Goal: Information Seeking & Learning: Learn about a topic

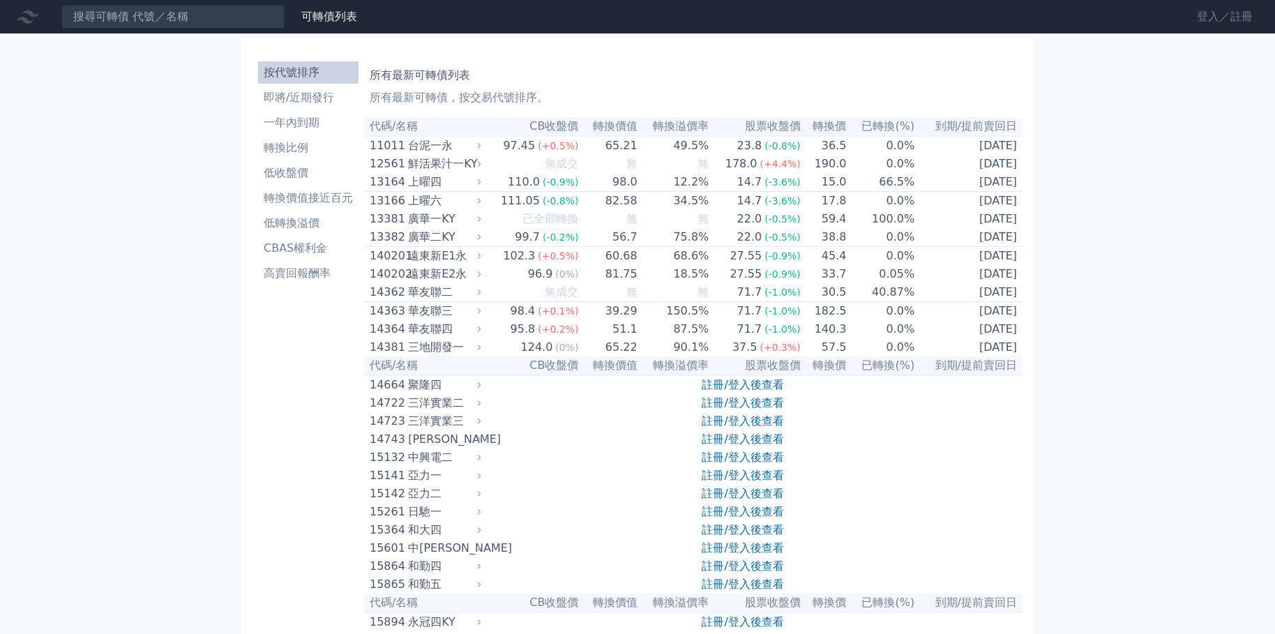
click at [1229, 17] on link "登入／註冊" at bounding box center [1225, 17] width 78 height 22
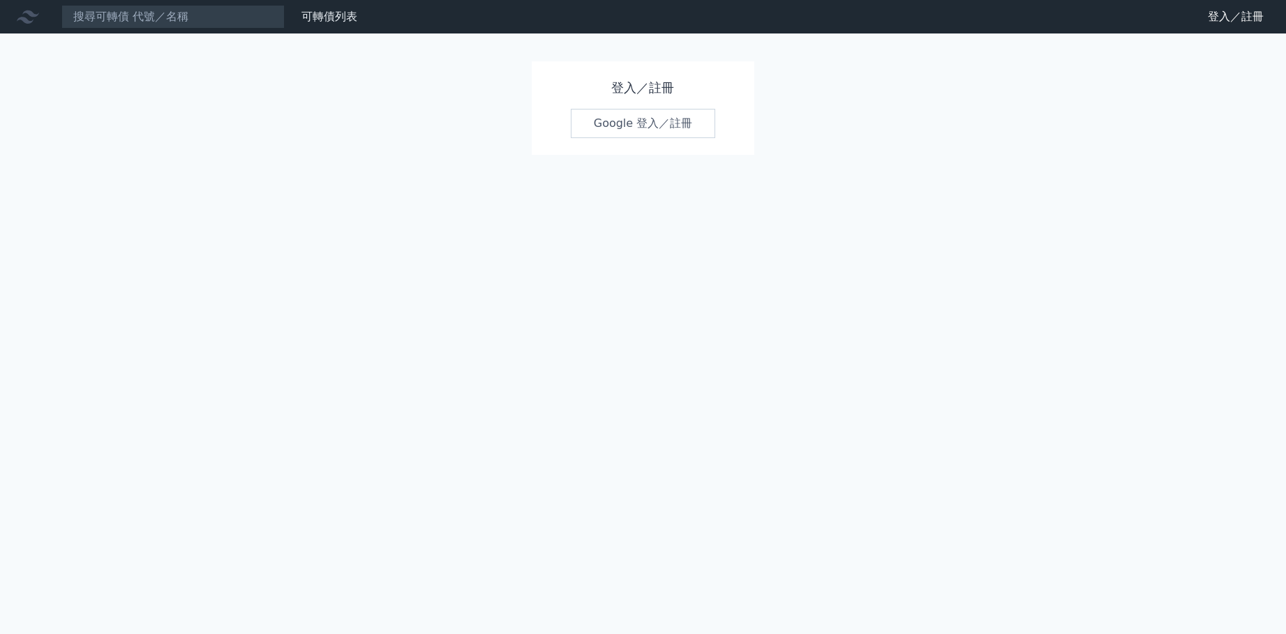
click at [688, 122] on link "Google 登入／註冊" at bounding box center [643, 123] width 145 height 29
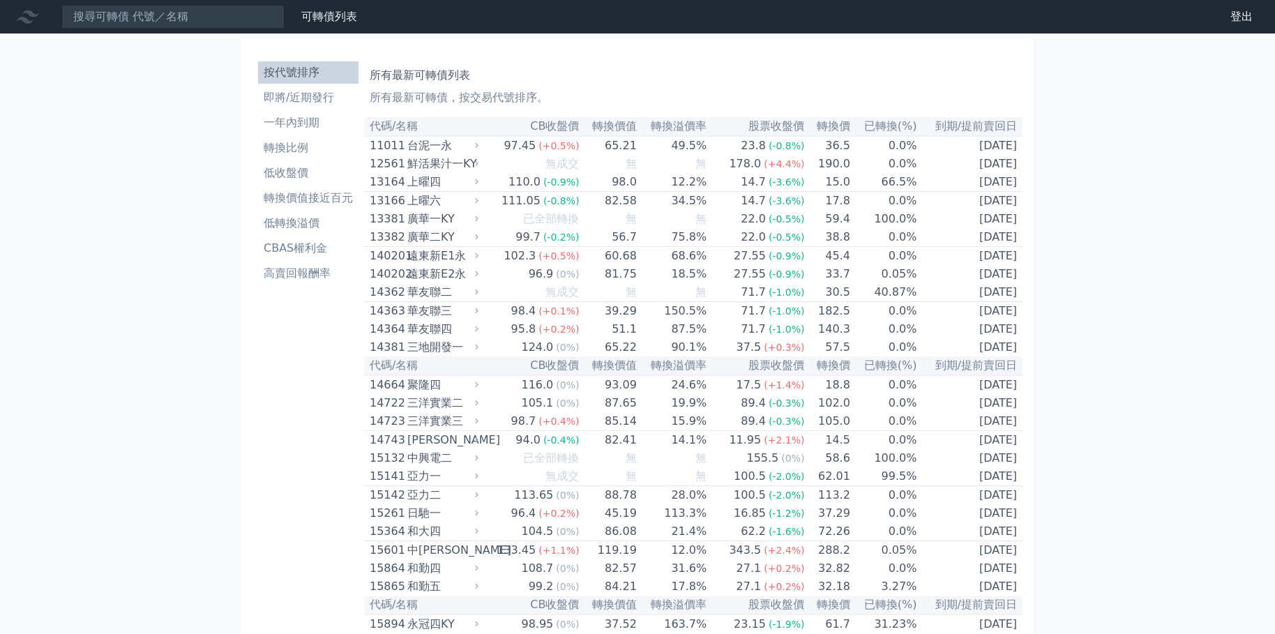
click at [298, 119] on li "一年內到期" at bounding box center [308, 122] width 100 height 17
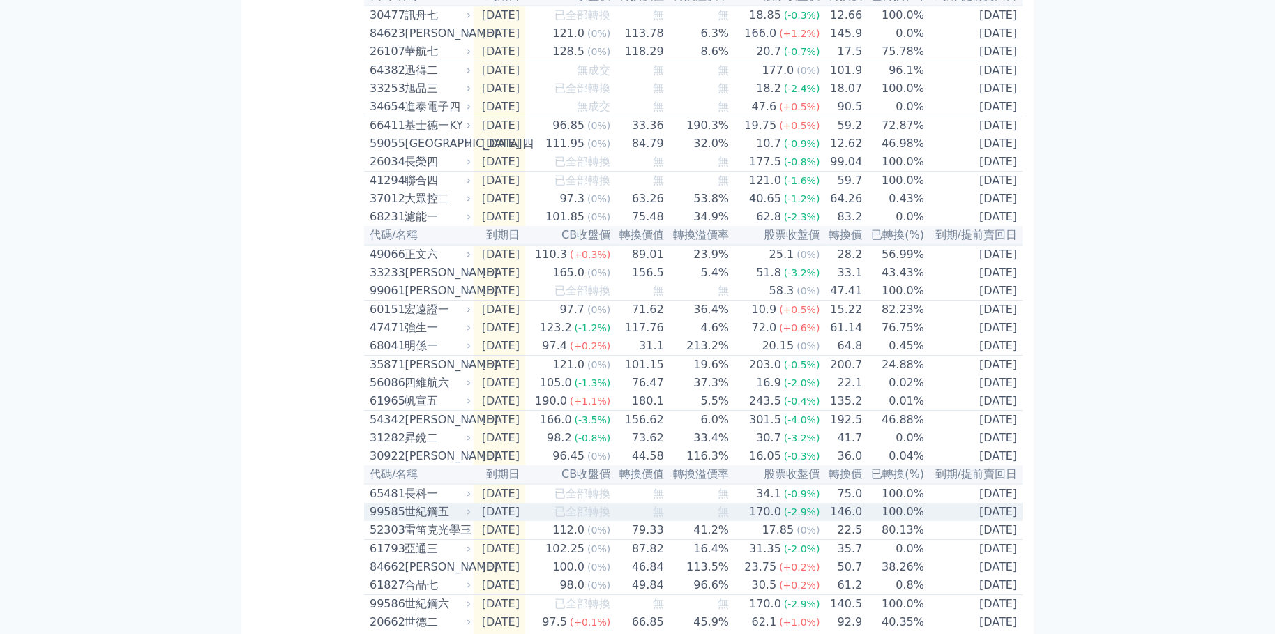
scroll to position [1322, 0]
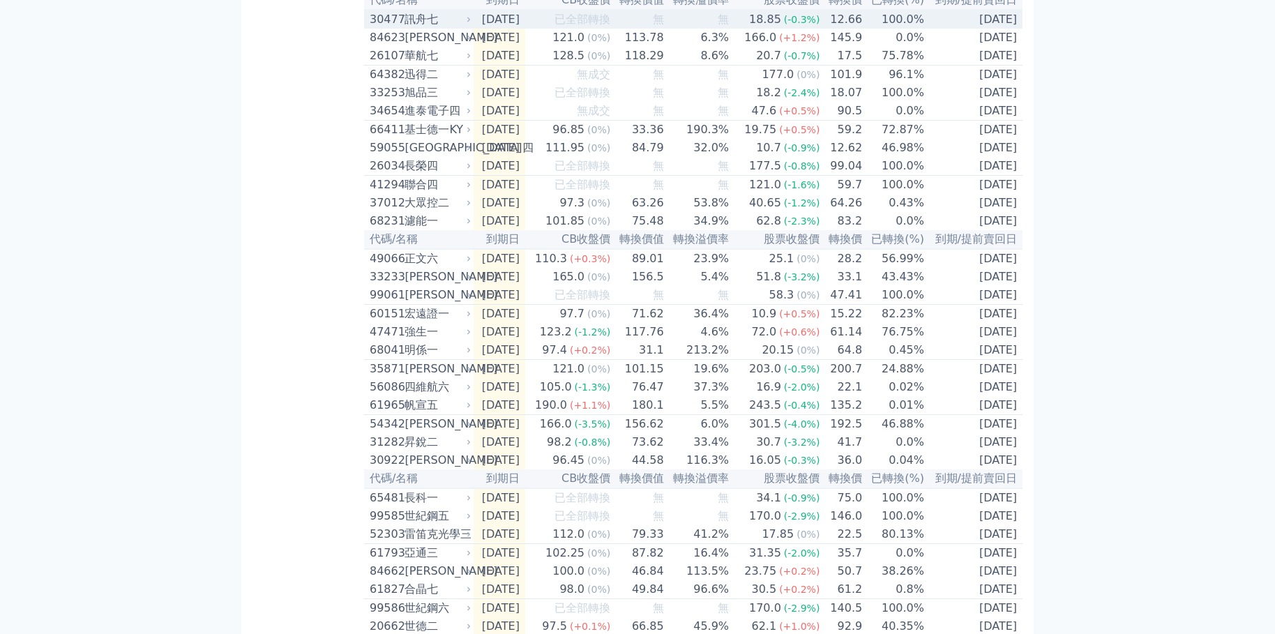
click at [684, 29] on td "無" at bounding box center [697, 19] width 65 height 19
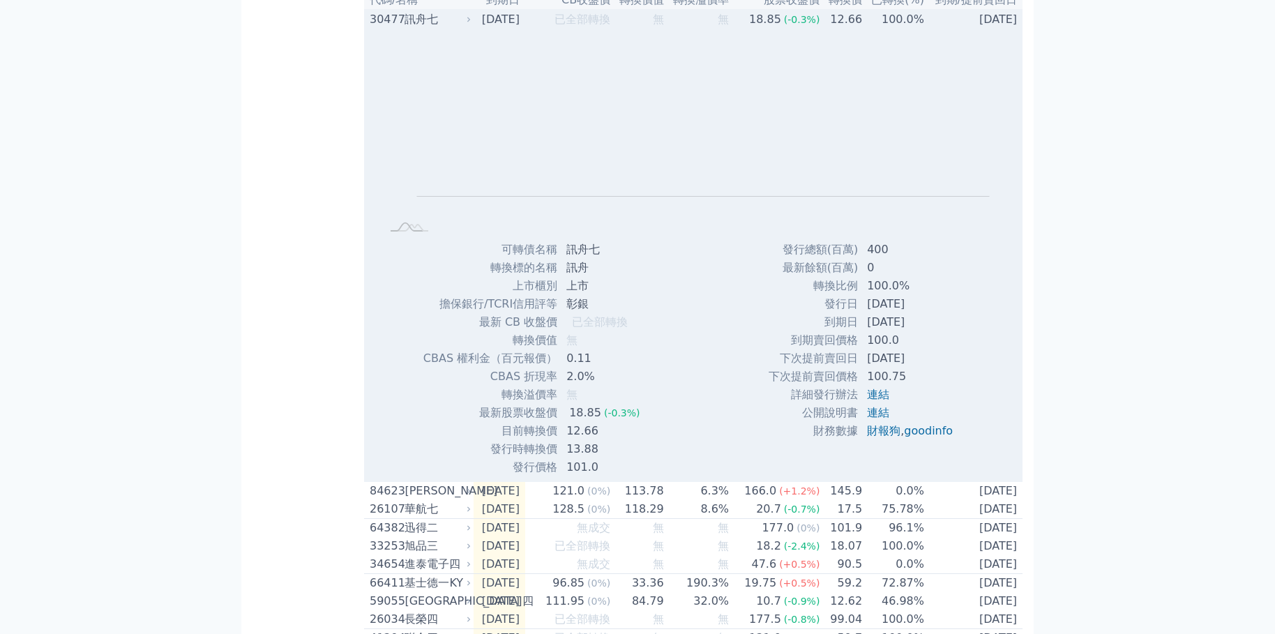
click at [684, 29] on td "無" at bounding box center [697, 19] width 65 height 19
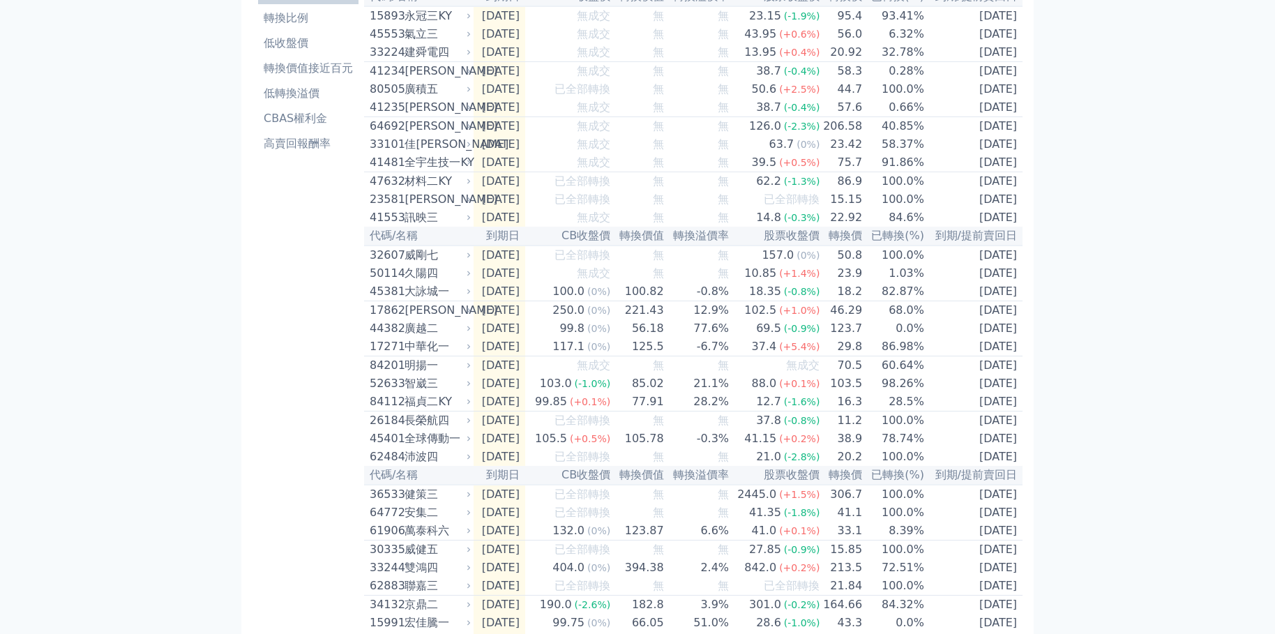
scroll to position [0, 0]
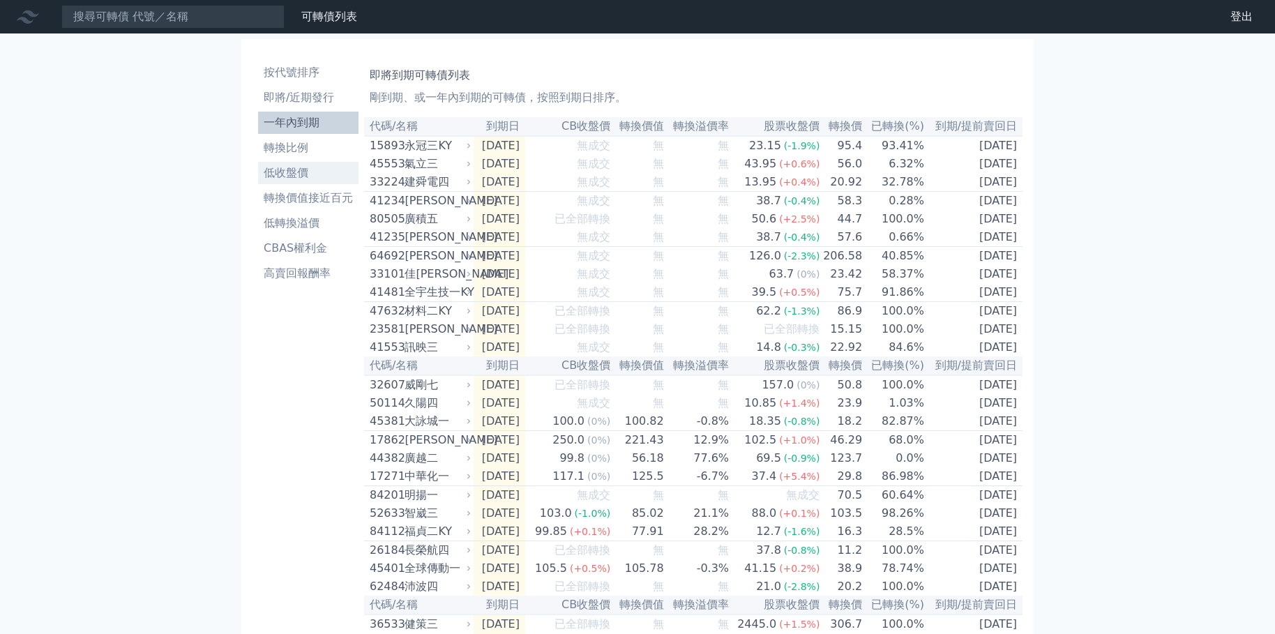
click at [287, 178] on li "低收盤價" at bounding box center [308, 173] width 100 height 17
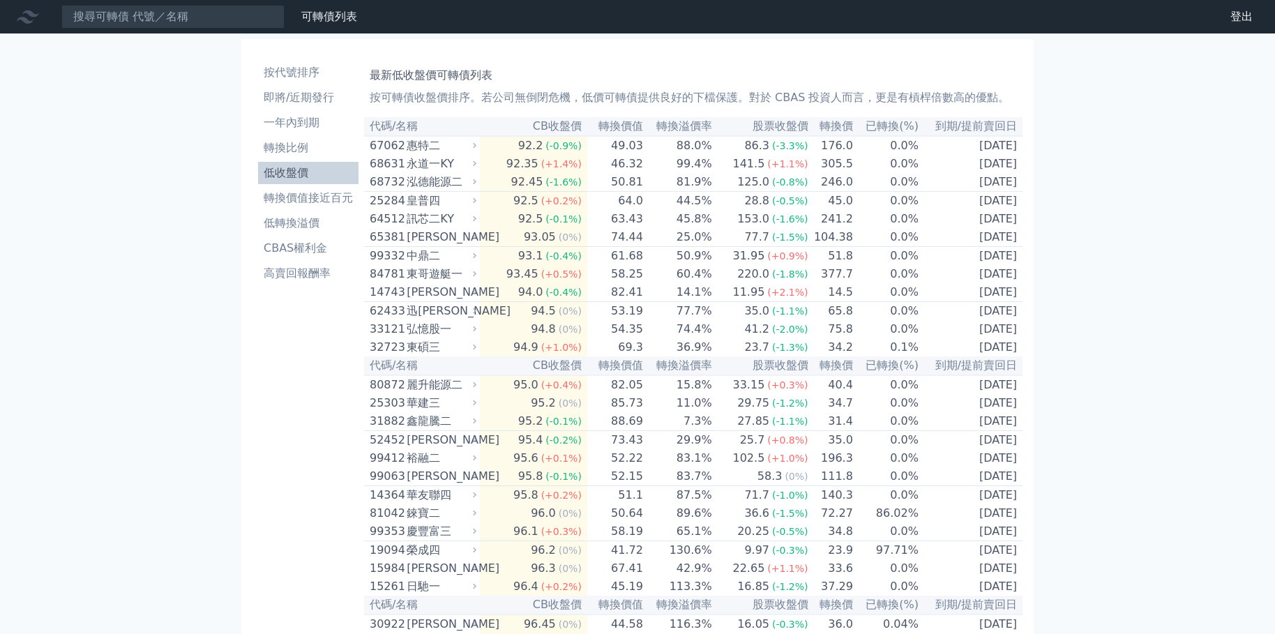
click at [288, 175] on li "低收盤價" at bounding box center [308, 173] width 100 height 17
click at [320, 199] on li "轉換價值接近百元" at bounding box center [308, 198] width 100 height 17
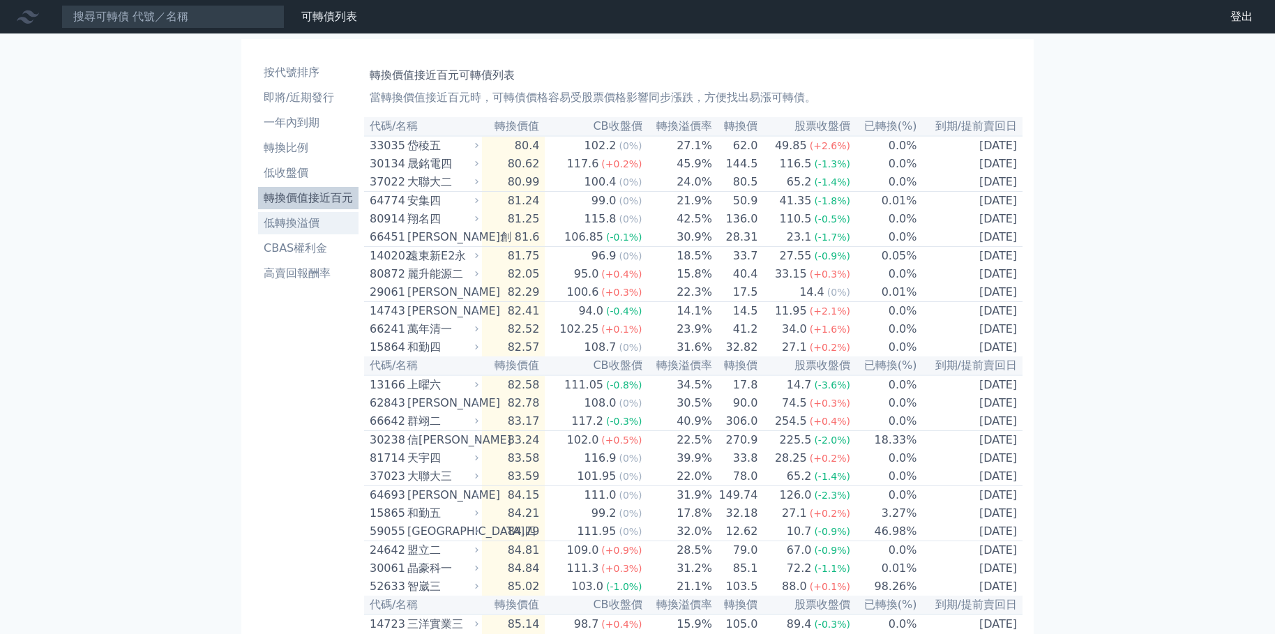
click at [278, 220] on li "低轉換溢價" at bounding box center [308, 223] width 100 height 17
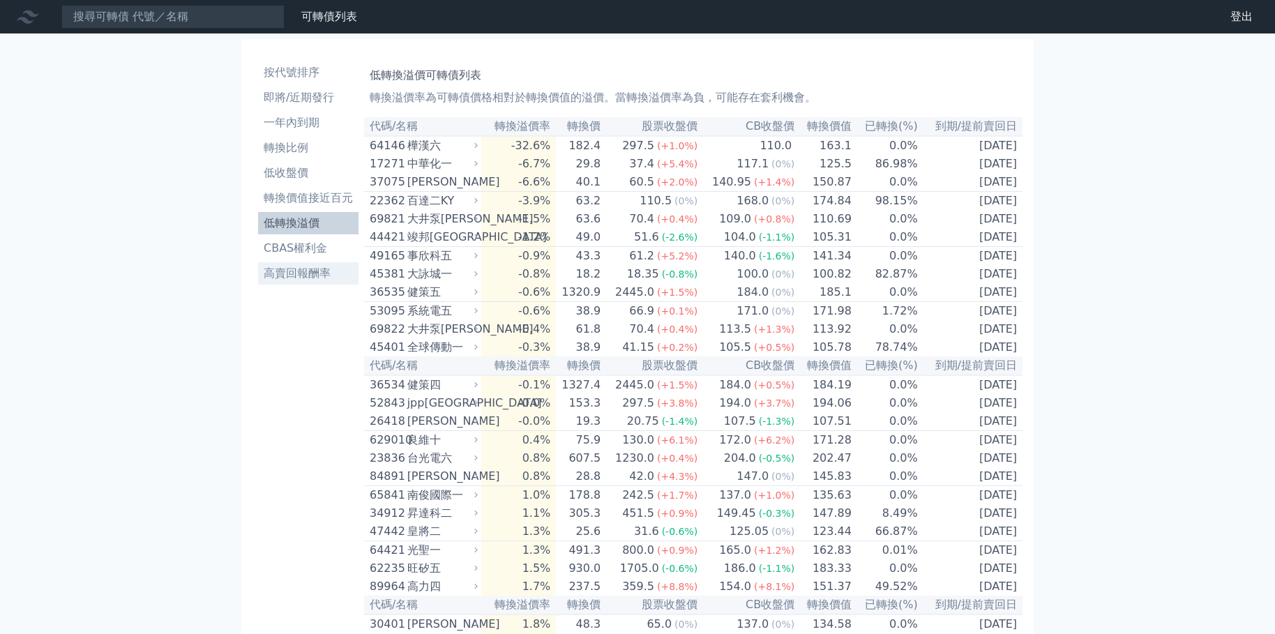
click at [312, 272] on li "高賣回報酬率" at bounding box center [308, 273] width 100 height 17
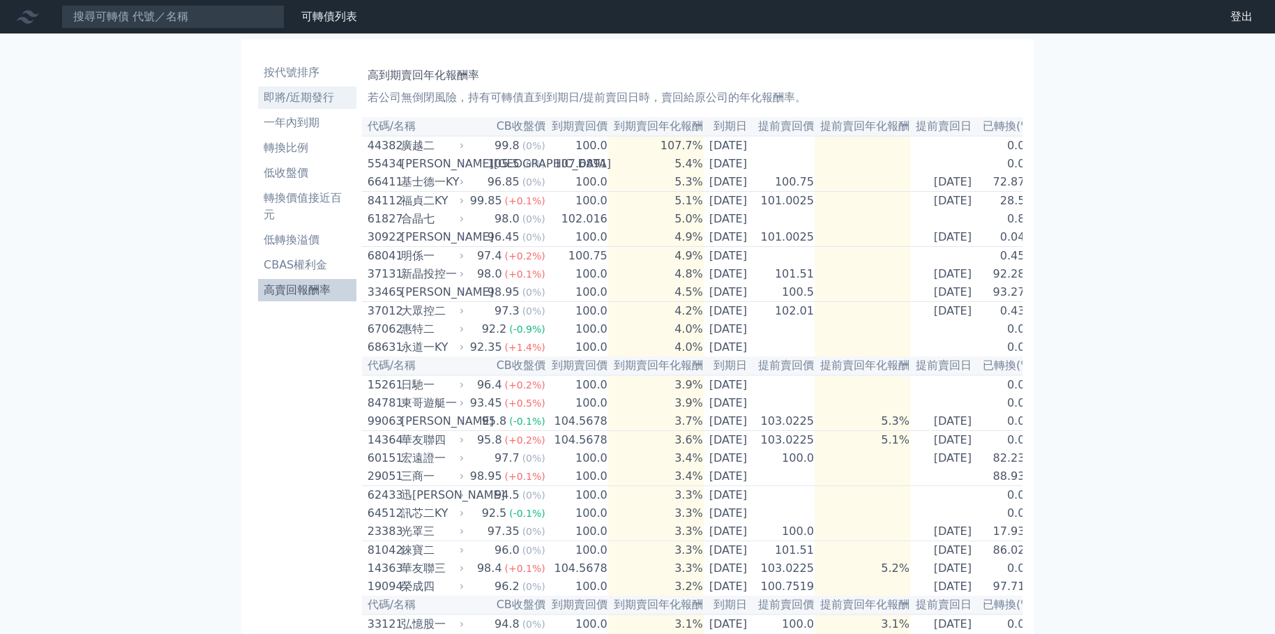
click at [304, 96] on li "即將/近期發行" at bounding box center [307, 97] width 98 height 17
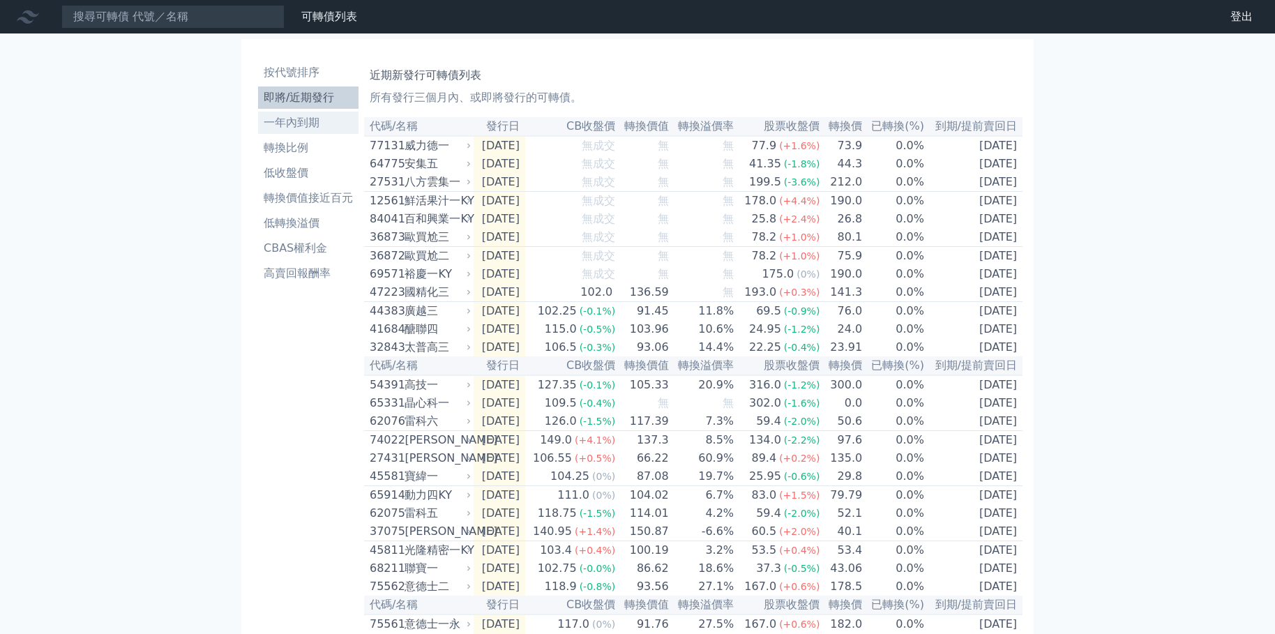
click at [296, 123] on li "一年內到期" at bounding box center [308, 122] width 100 height 17
